Goal: Transaction & Acquisition: Download file/media

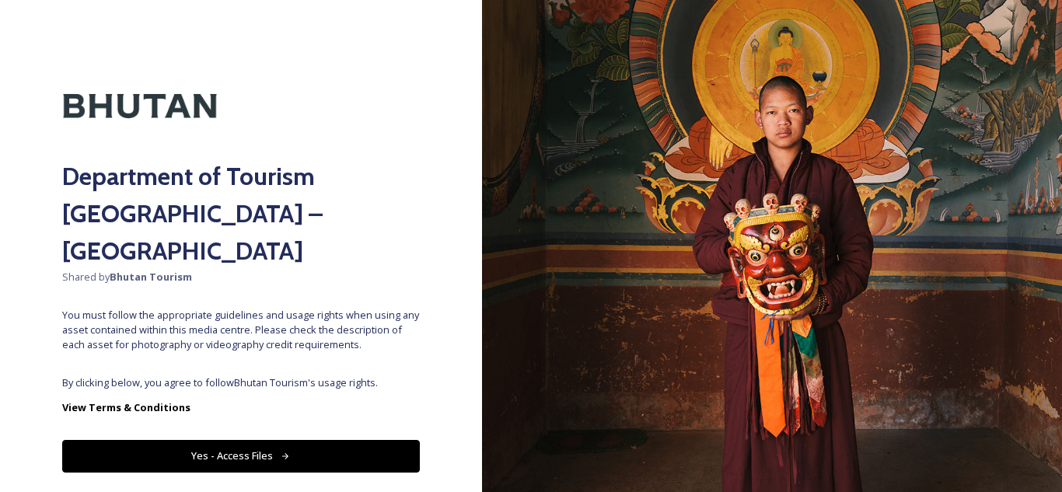
click at [278, 325] on div "Department of Tourism [GEOGRAPHIC_DATA] – Brand Centre Shared by Bhutan Tourism…" at bounding box center [241, 246] width 482 height 368
click at [237, 440] on button "Yes - Access Files" at bounding box center [241, 456] width 358 height 32
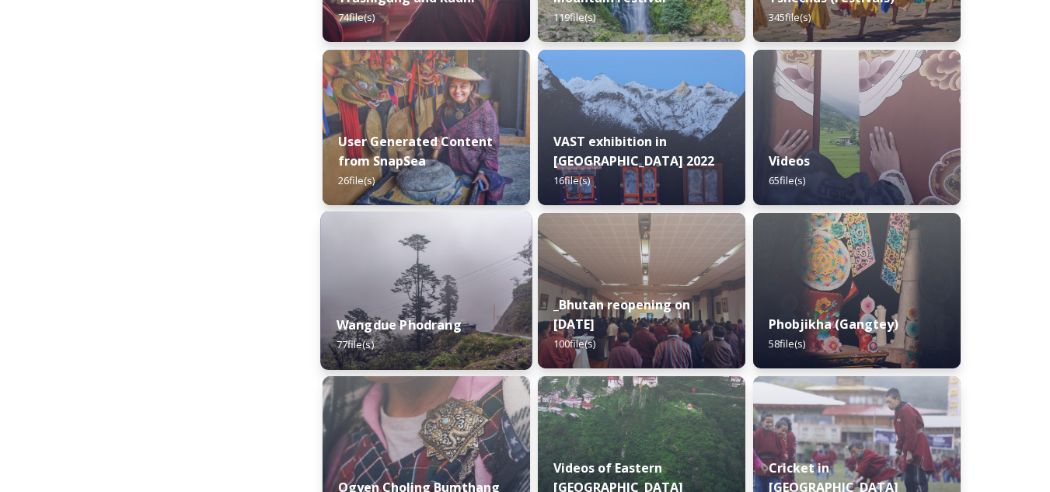
scroll to position [2255, 0]
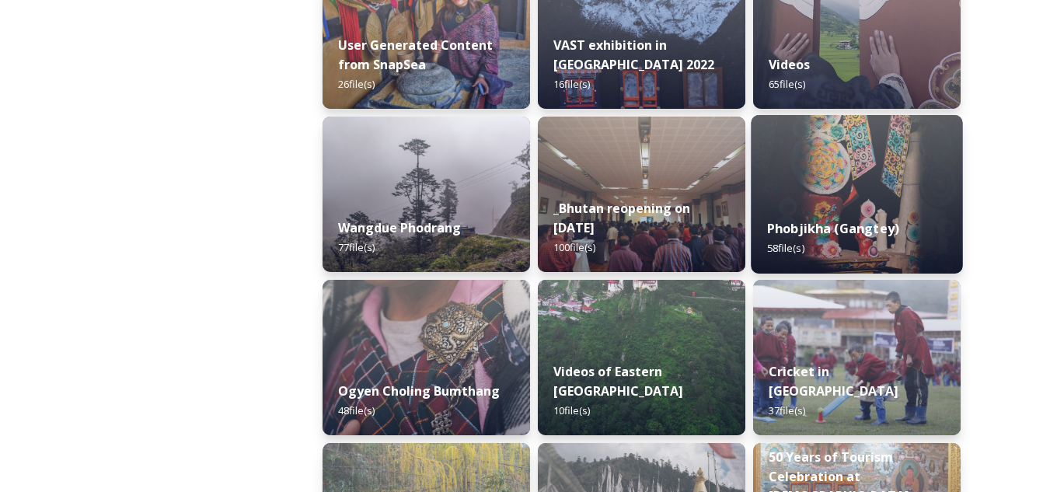
click at [833, 225] on strong "Phobjikha (Gangtey)" at bounding box center [833, 228] width 132 height 17
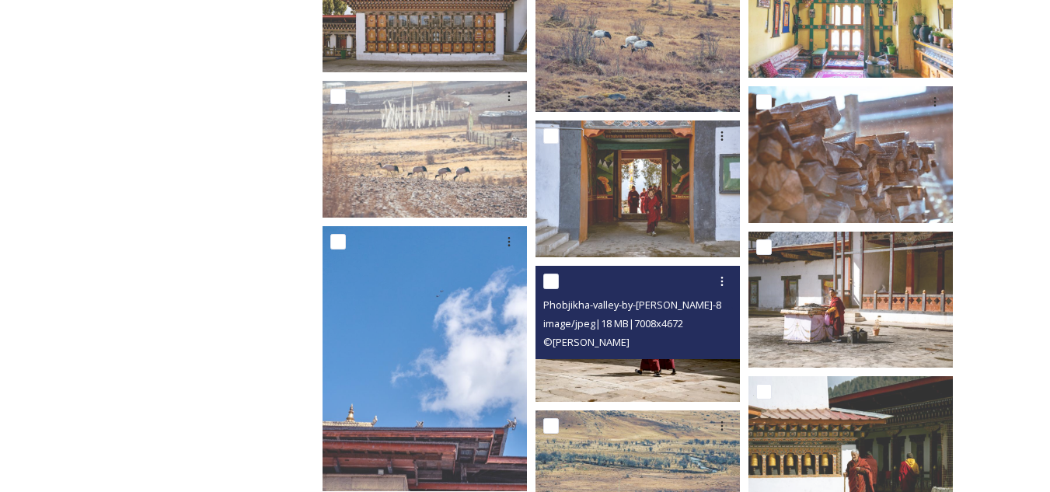
scroll to position [1788, 0]
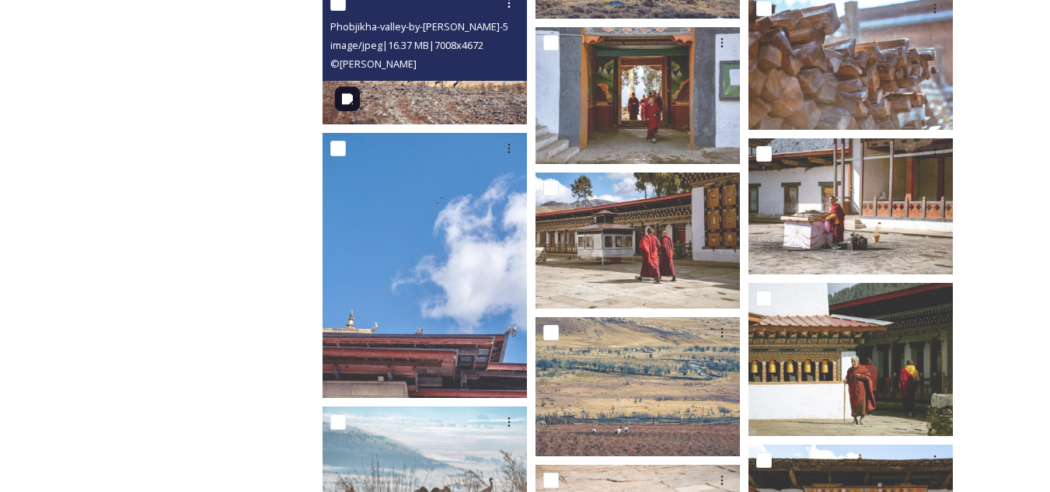
click at [423, 93] on img at bounding box center [425, 56] width 204 height 136
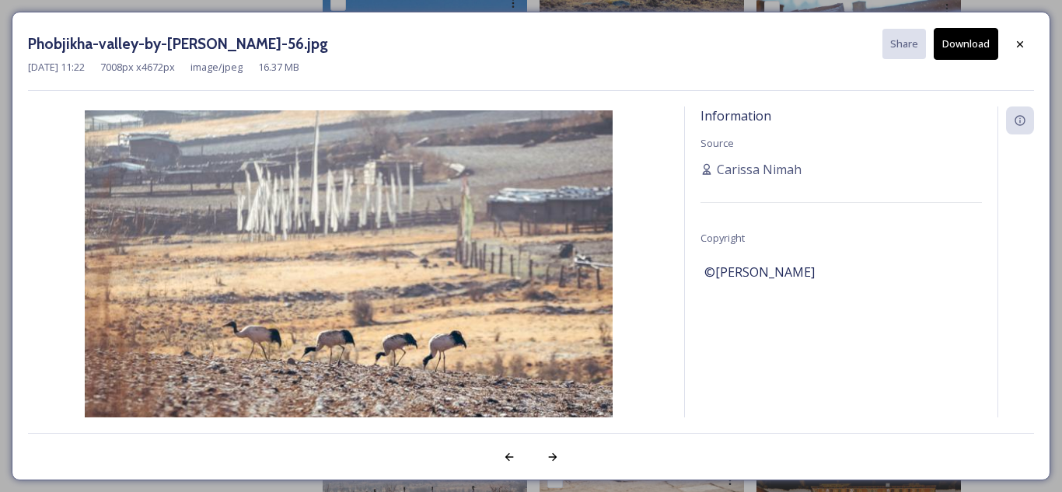
click at [973, 46] on button "Download" at bounding box center [966, 44] width 65 height 32
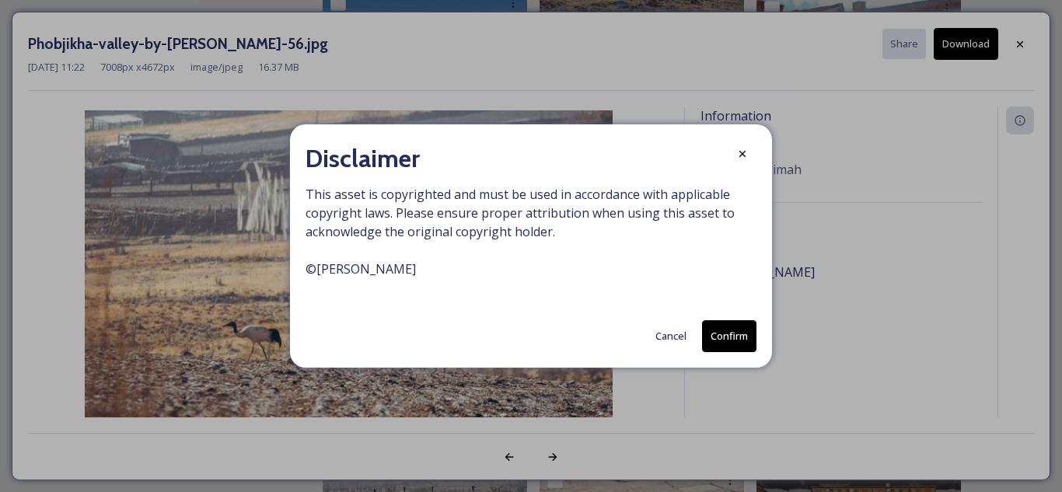
click at [716, 343] on button "Confirm" at bounding box center [729, 336] width 54 height 32
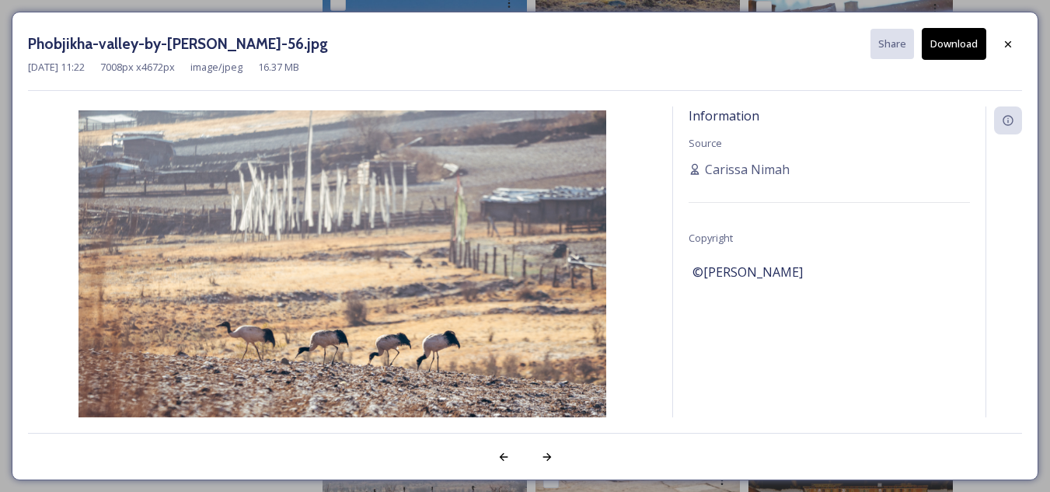
click at [962, 47] on button "Download" at bounding box center [954, 44] width 65 height 32
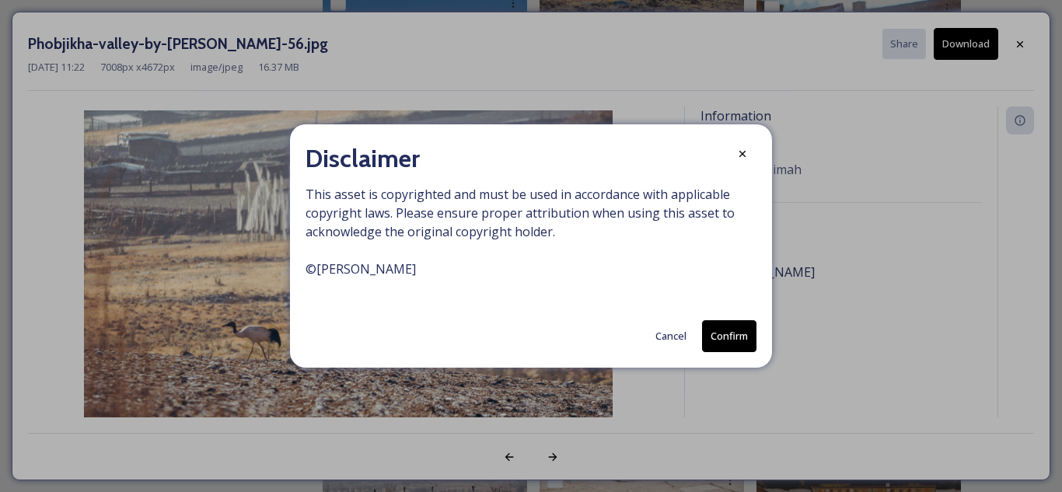
click at [728, 334] on button "Confirm" at bounding box center [729, 336] width 54 height 32
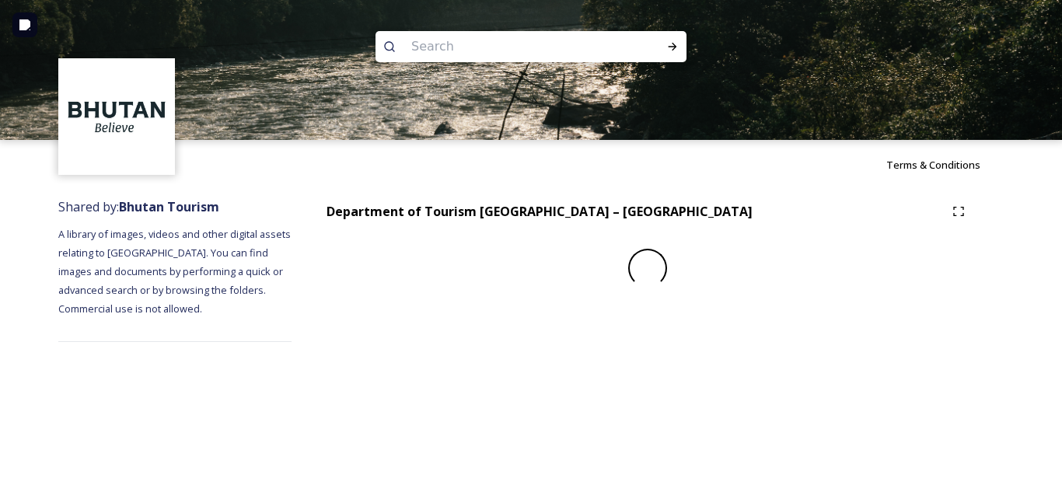
click at [1004, 51] on img at bounding box center [531, 70] width 1062 height 140
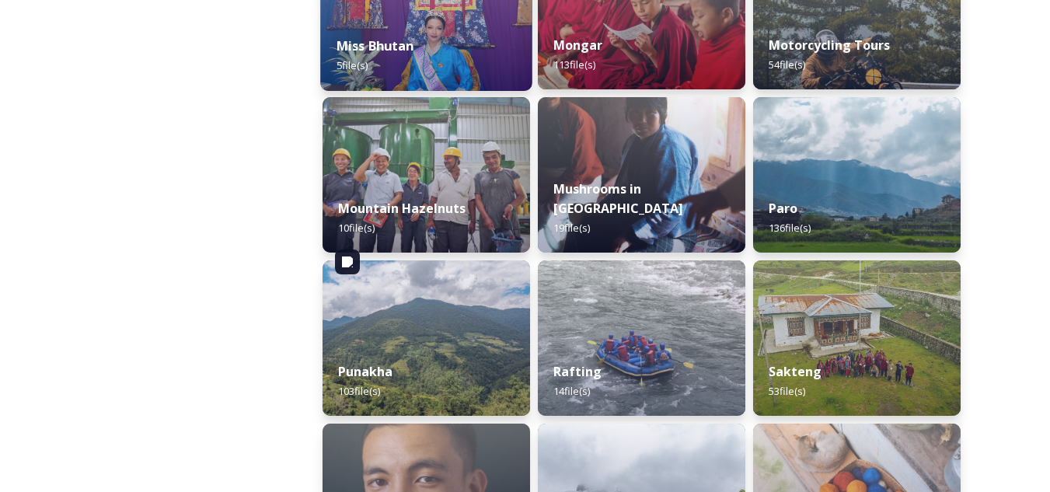
scroll to position [1322, 0]
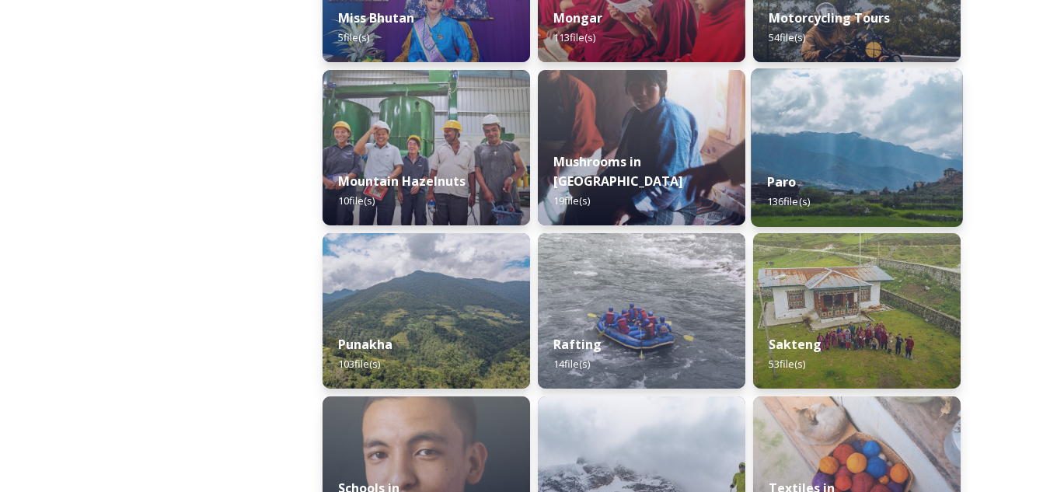
click at [775, 162] on div "Paro 136 file(s)" at bounding box center [856, 191] width 211 height 71
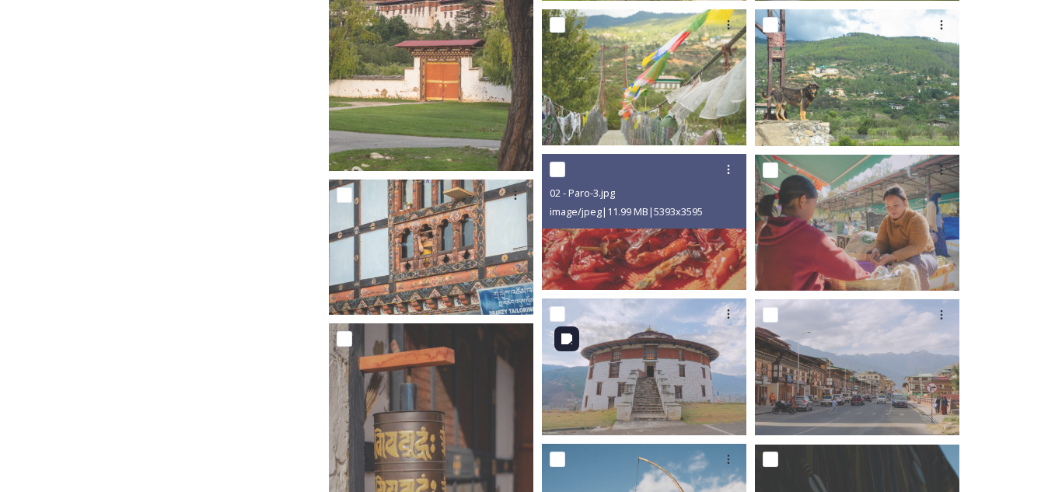
scroll to position [4354, 0]
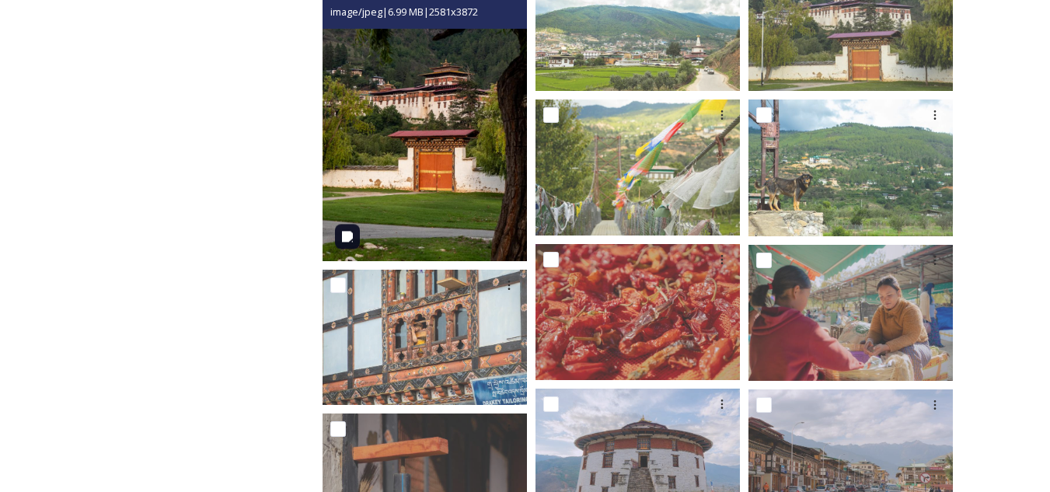
drag, startPoint x: 421, startPoint y: 173, endPoint x: 403, endPoint y: 155, distance: 26.4
click at [403, 155] on img at bounding box center [425, 107] width 204 height 307
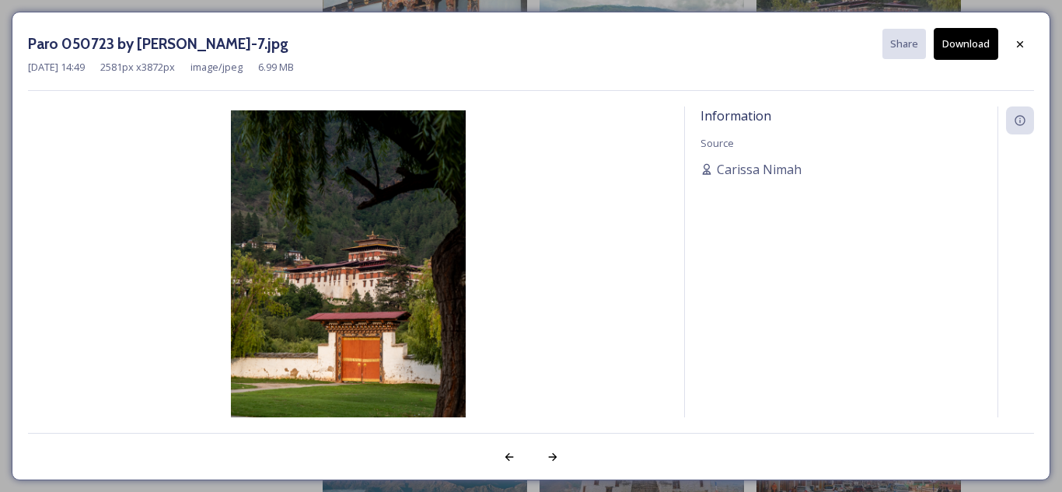
click at [958, 47] on button "Download" at bounding box center [966, 44] width 65 height 32
